Goal: Task Accomplishment & Management: Complete application form

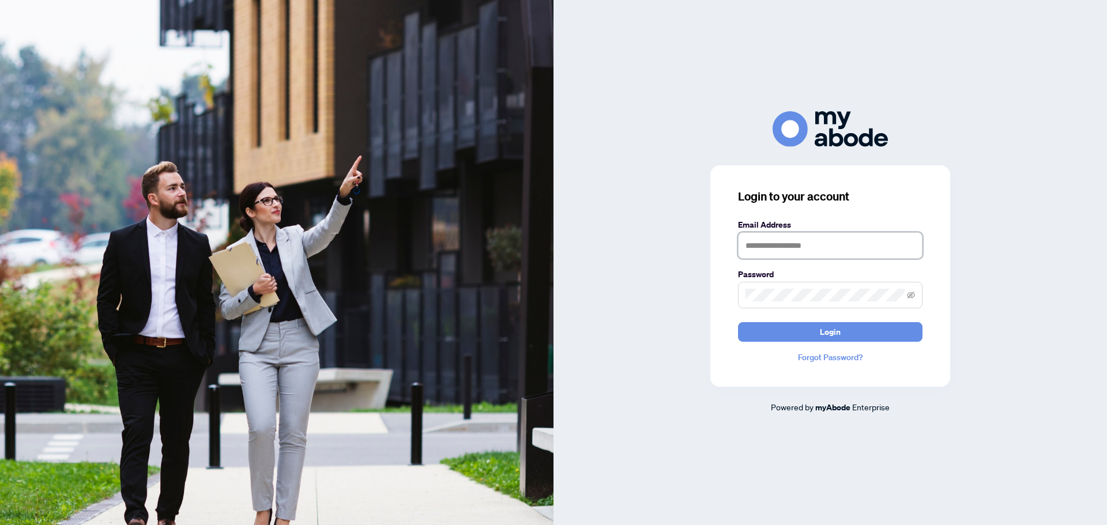
click at [806, 244] on input "text" at bounding box center [830, 245] width 185 height 27
type input "**********"
click at [877, 340] on button "Login" at bounding box center [830, 332] width 185 height 20
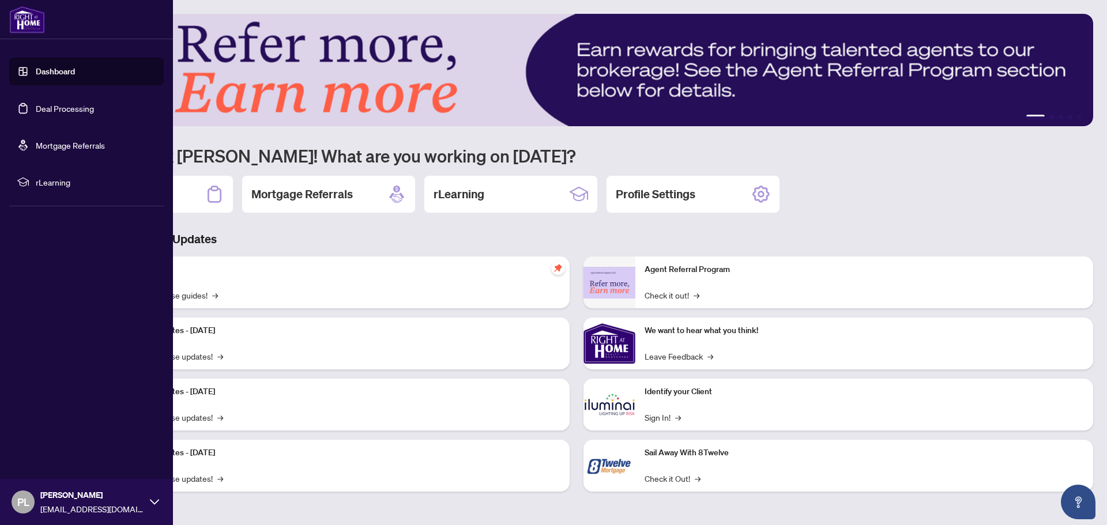
click at [51, 107] on link "Deal Processing" at bounding box center [65, 108] width 58 height 10
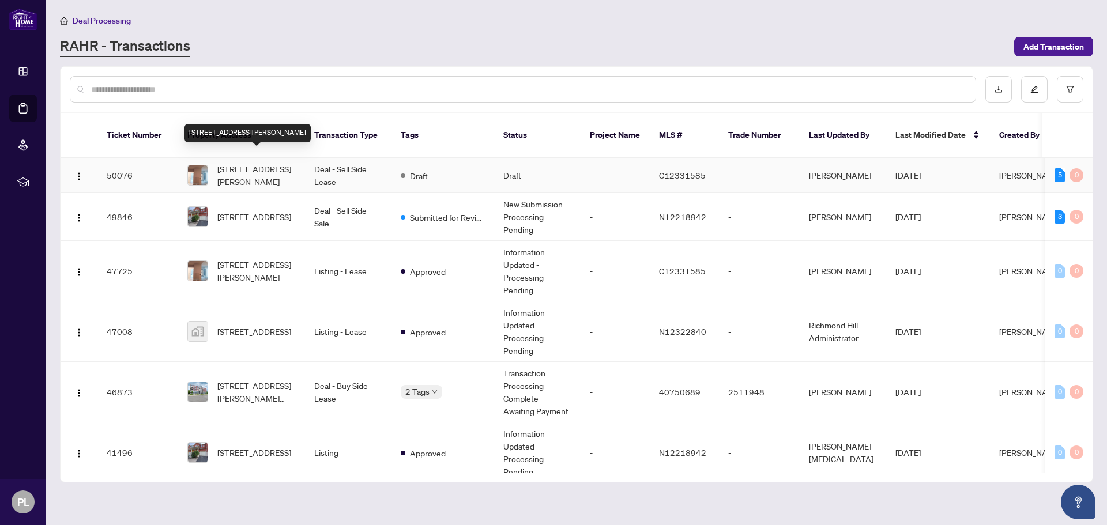
click at [277, 171] on span "1720-121 St Patrick St, Toronto, Ontario M5T 0B8, Canada" at bounding box center [256, 175] width 78 height 25
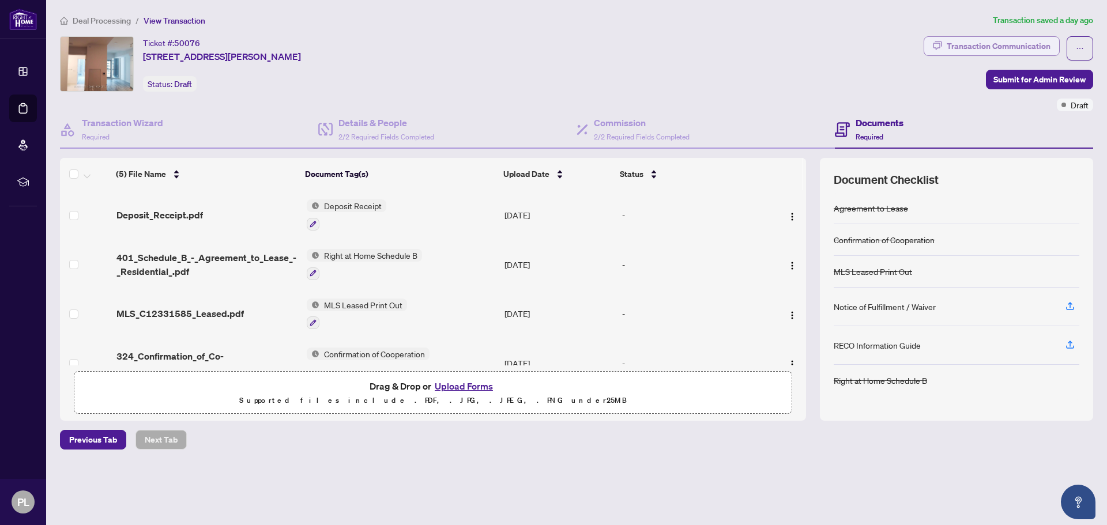
click at [1032, 47] on div "Transaction Communication" at bounding box center [999, 46] width 104 height 18
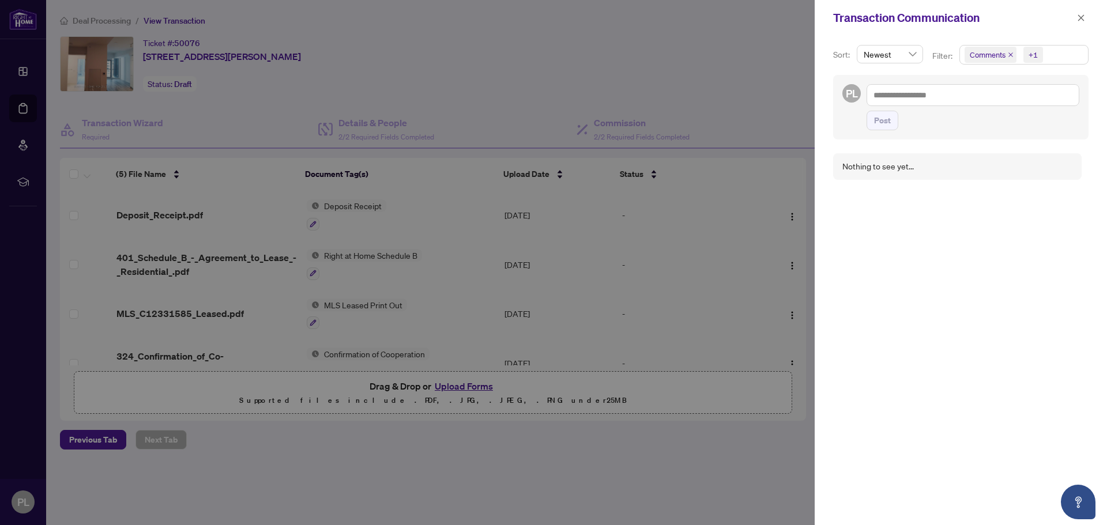
click at [697, 76] on div at bounding box center [553, 262] width 1107 height 525
click at [1075, 22] on button "button" at bounding box center [1081, 18] width 15 height 14
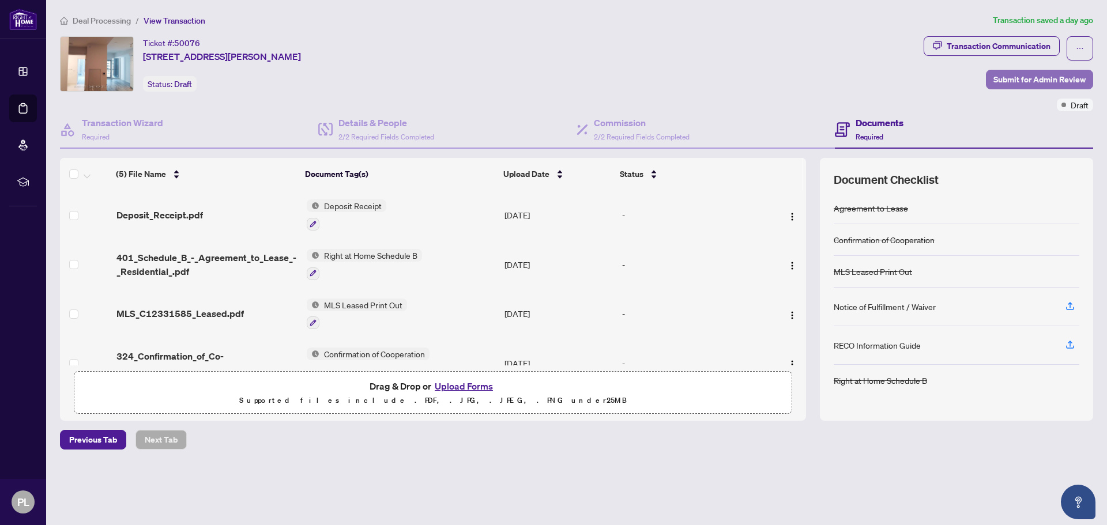
click at [1048, 80] on span "Submit for Admin Review" at bounding box center [1040, 79] width 92 height 18
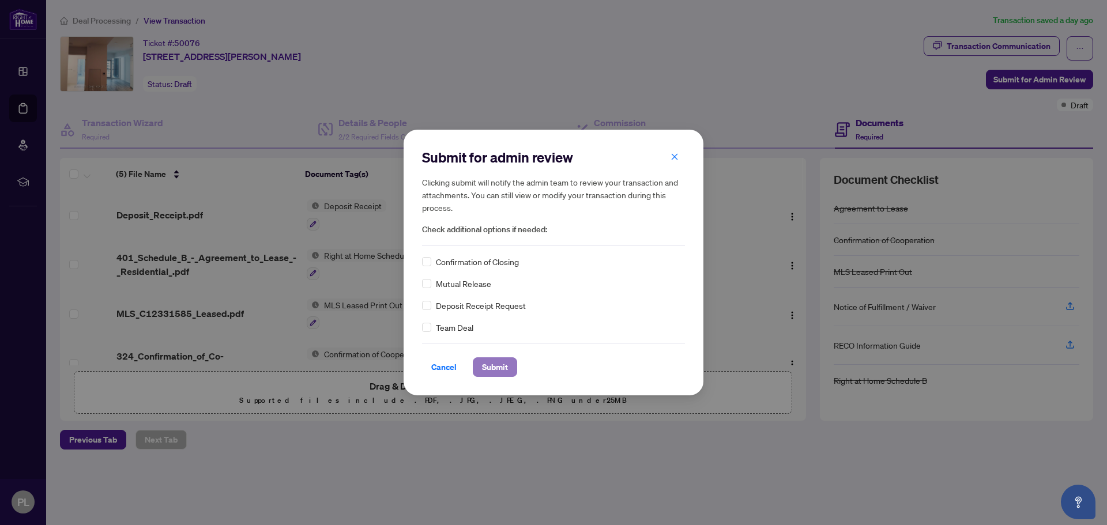
click at [511, 362] on button "Submit" at bounding box center [495, 368] width 44 height 20
